Goal: Book appointment/travel/reservation

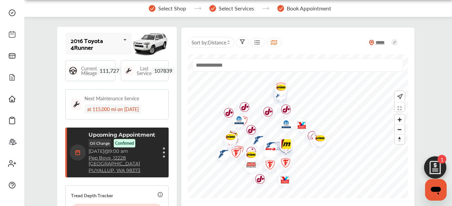
scroll to position [67, 0]
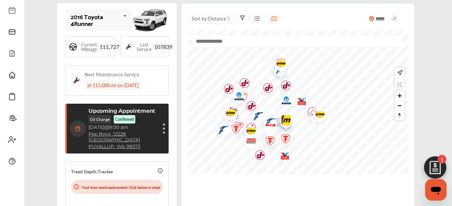
click at [163, 129] on div "Cancel appointment Modify appointment Show details" at bounding box center [164, 128] width 4 height 12
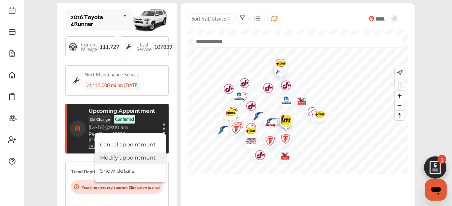
click at [143, 159] on li "Modify appointment" at bounding box center [130, 158] width 71 height 12
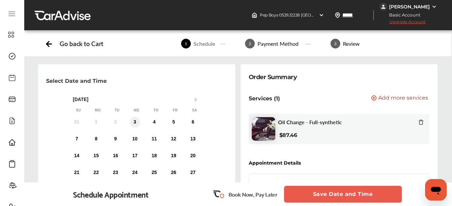
click at [134, 124] on div "3" at bounding box center [134, 122] width 11 height 11
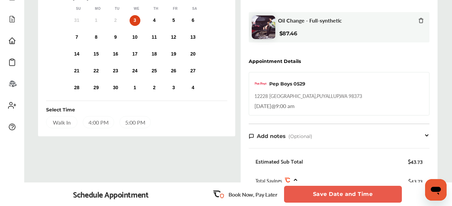
scroll to position [101, 0]
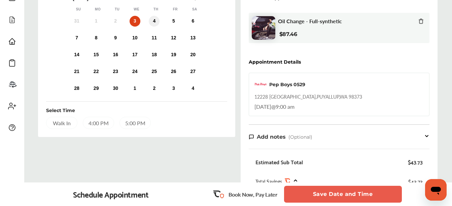
click at [156, 21] on div "4" at bounding box center [154, 21] width 11 height 11
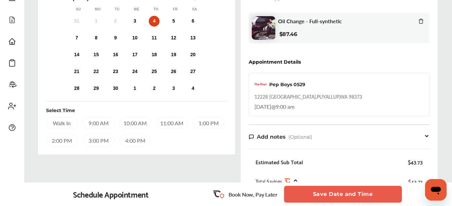
click at [90, 123] on div "9:00 AM" at bounding box center [98, 123] width 31 height 12
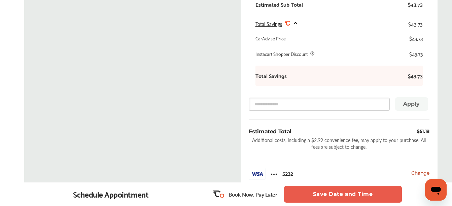
scroll to position [269, 0]
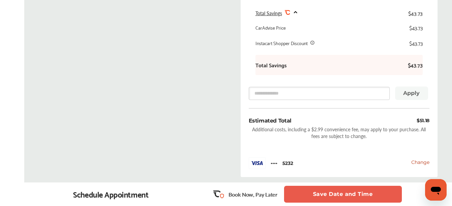
click at [352, 193] on button "Save Date and Time" at bounding box center [343, 194] width 118 height 17
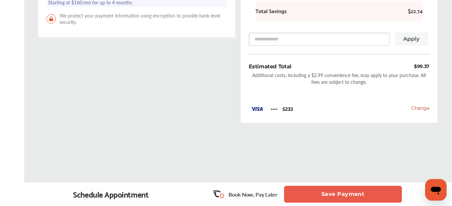
scroll to position [304, 0]
click at [305, 196] on button "Save Payment" at bounding box center [343, 194] width 118 height 17
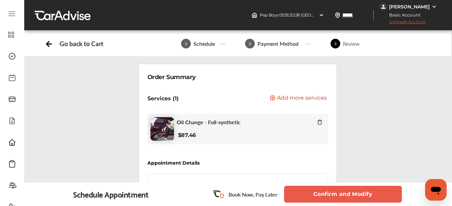
click at [311, 193] on button "Confirm and Modify" at bounding box center [343, 194] width 118 height 17
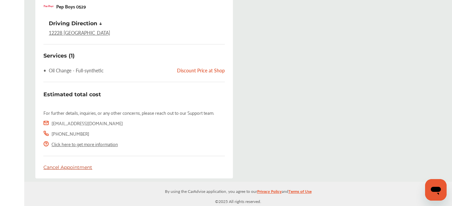
scroll to position [273, 0]
